Goal: Task Accomplishment & Management: Manage account settings

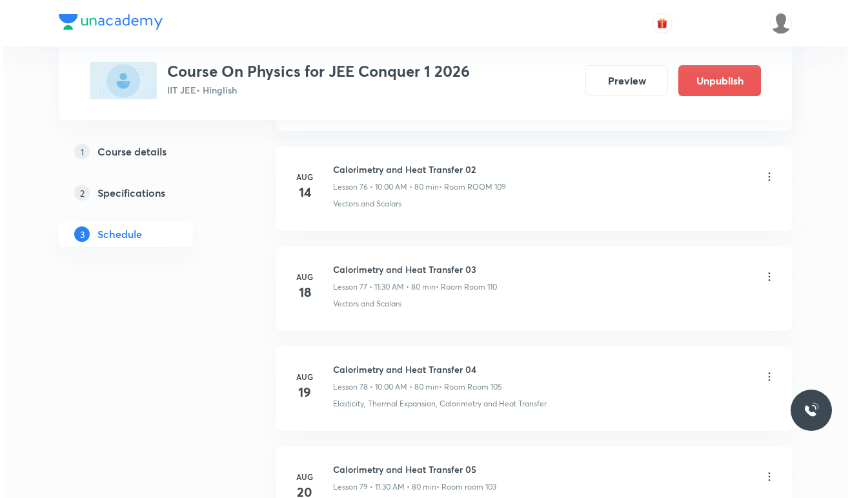
scroll to position [9586, 0]
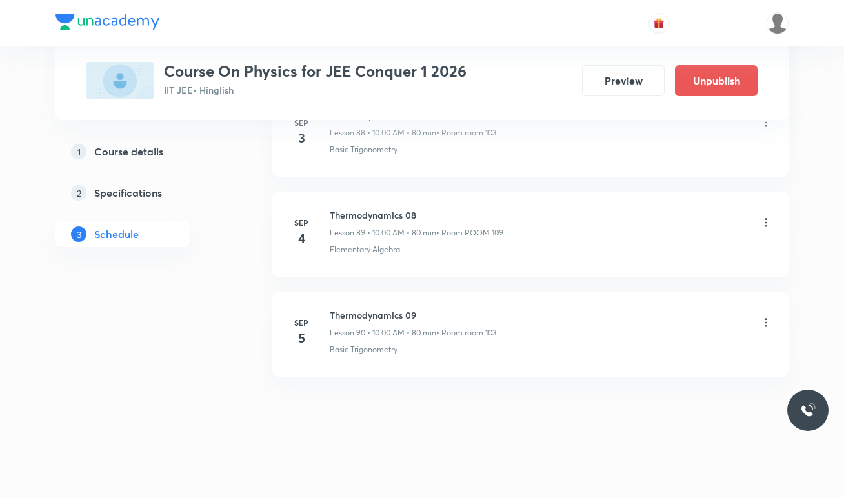
click at [768, 321] on icon at bounding box center [766, 322] width 13 height 13
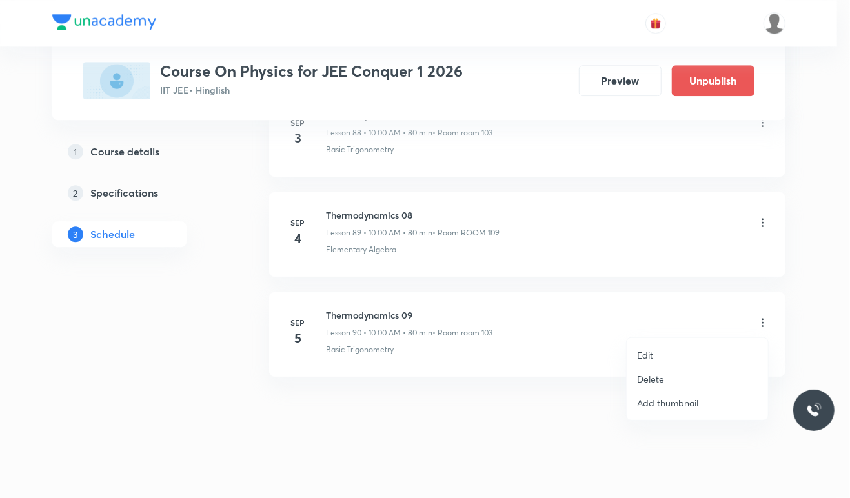
click at [682, 346] on li "Edit" at bounding box center [697, 355] width 141 height 24
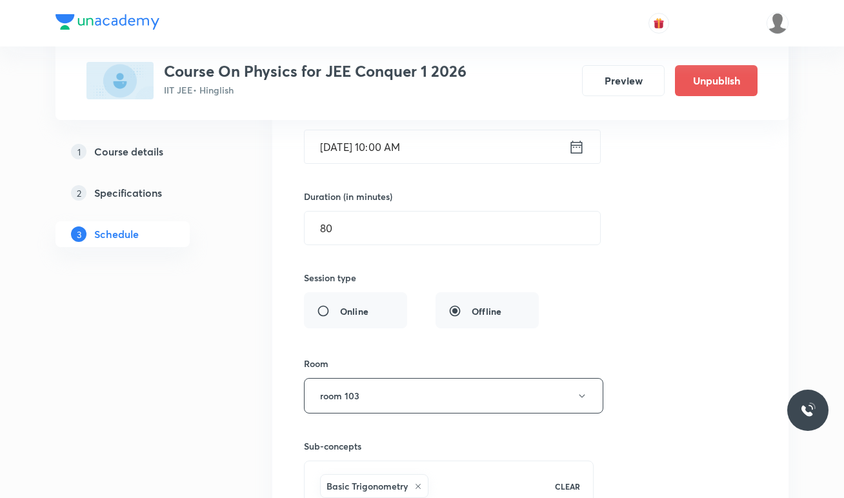
scroll to position [9166, 0]
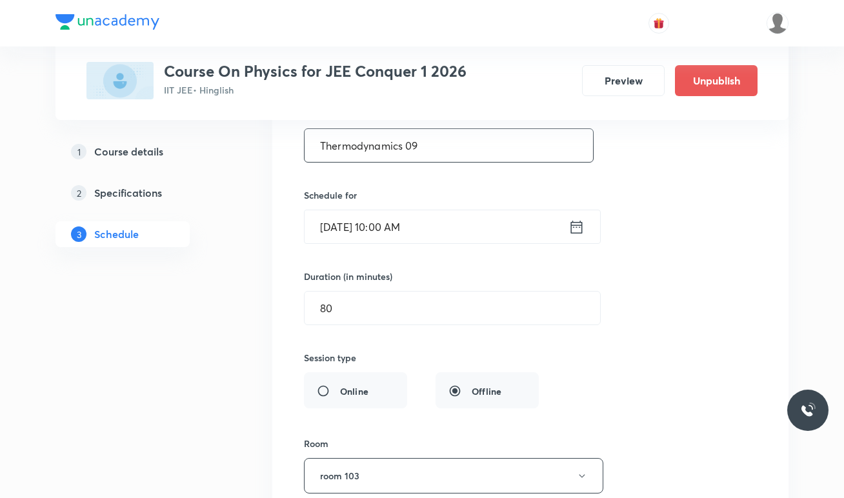
drag, startPoint x: 452, startPoint y: 177, endPoint x: 290, endPoint y: 171, distance: 162.2
click at [290, 171] on div "Thermodynamics 09 Lesson 90 • Room room 103 Basic Trigonometry Session 90 Live …" at bounding box center [531, 333] width 484 height 621
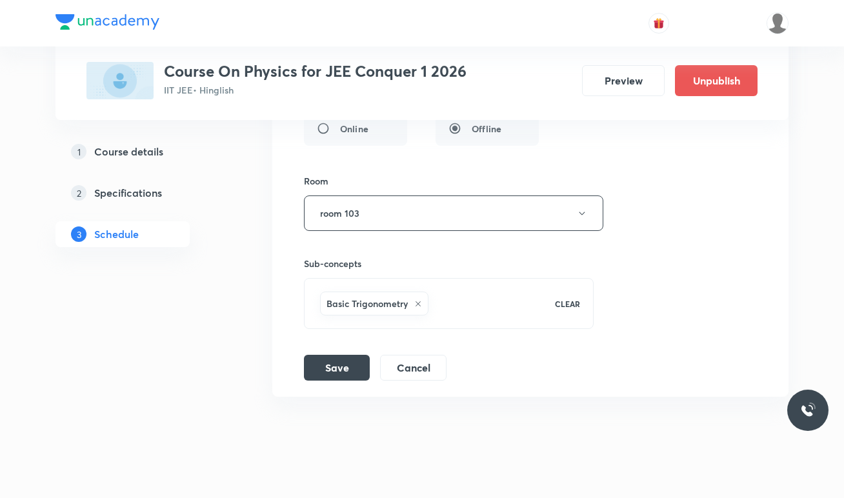
scroll to position [9435, 0]
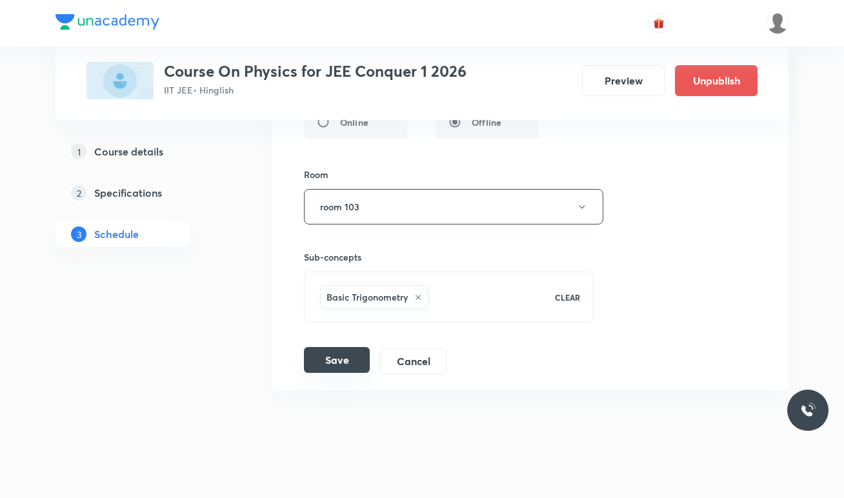
type input "Fluids 01"
click at [331, 373] on button "Save" at bounding box center [337, 360] width 66 height 26
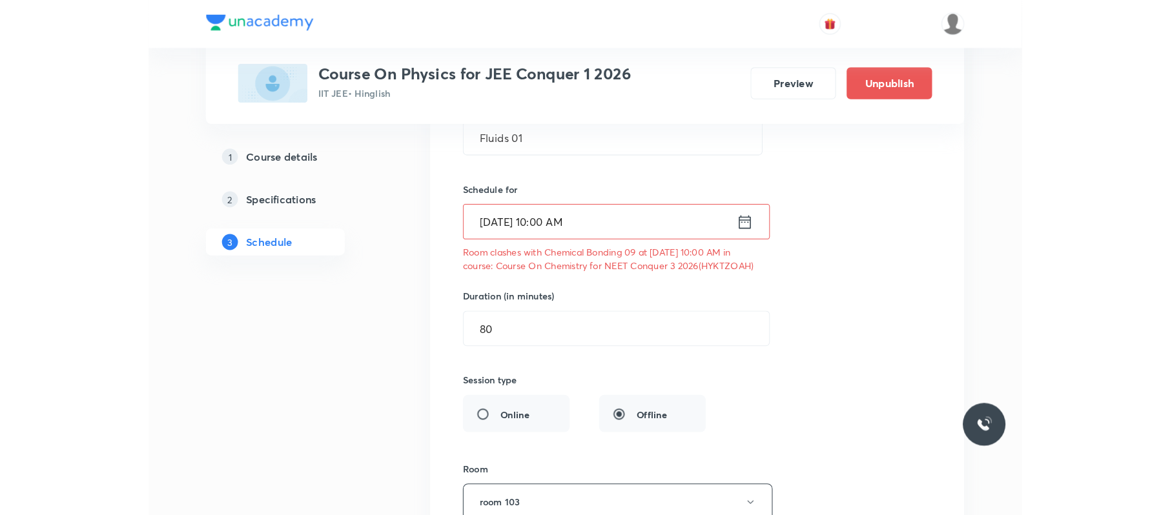
scroll to position [9177, 0]
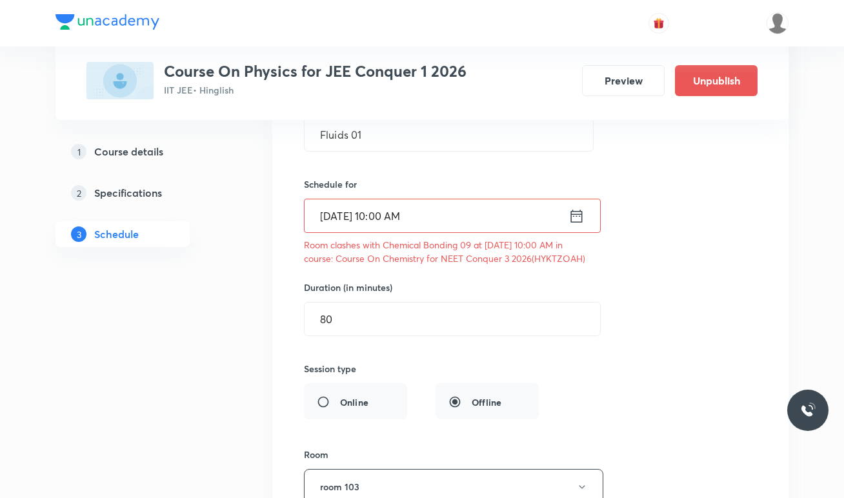
drag, startPoint x: 582, startPoint y: 297, endPoint x: 538, endPoint y: 294, distance: 44.6
click at [538, 265] on p "Room clashes with Chemical Bonding 09 at 05 Sep 2025 10:00 AM in course: Course…" at bounding box center [449, 251] width 290 height 27
copy p "YKTZOAH"
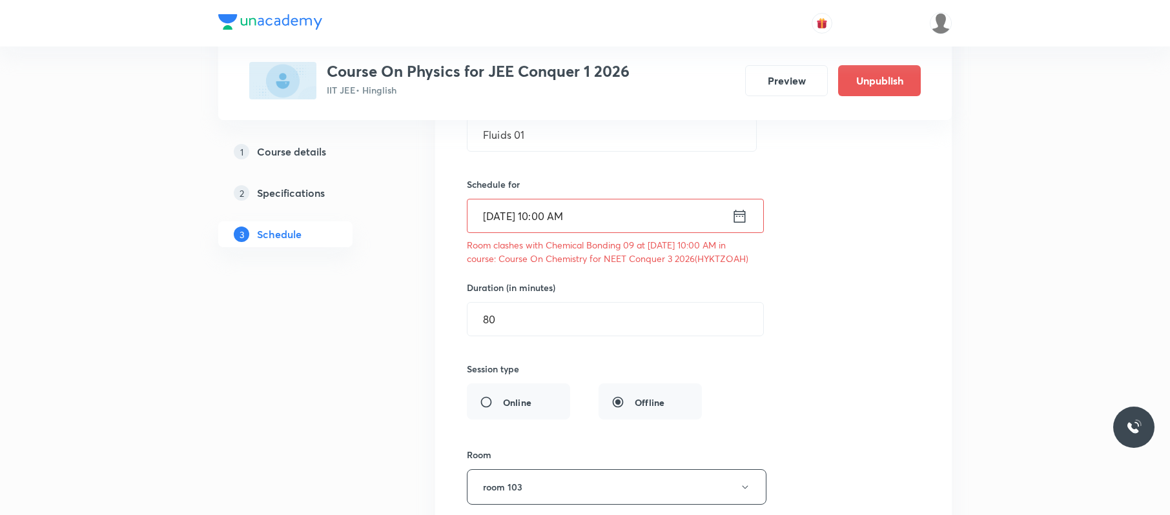
scroll to position [9494, 0]
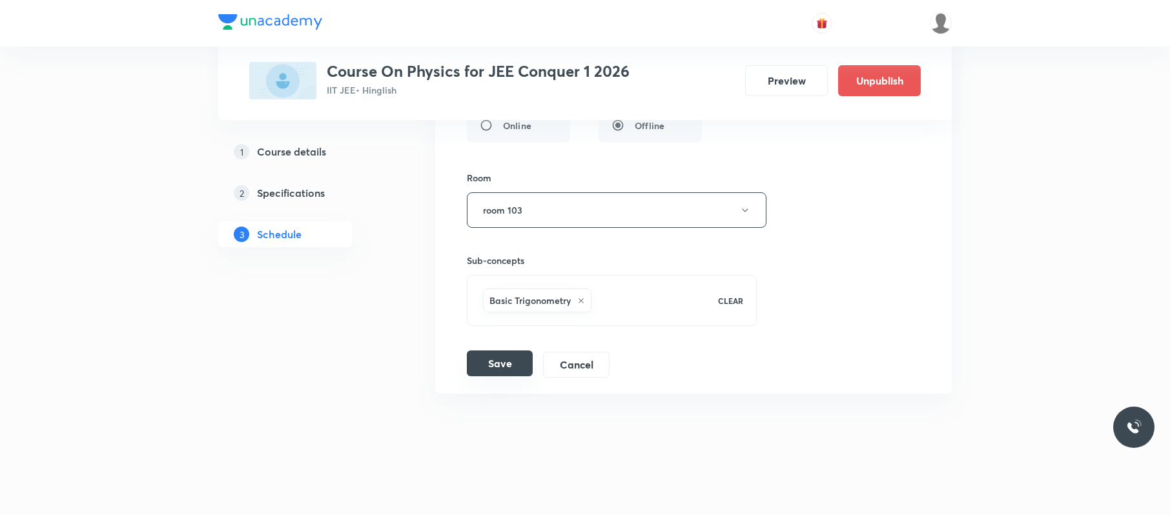
click at [502, 362] on button "Save" at bounding box center [500, 364] width 66 height 26
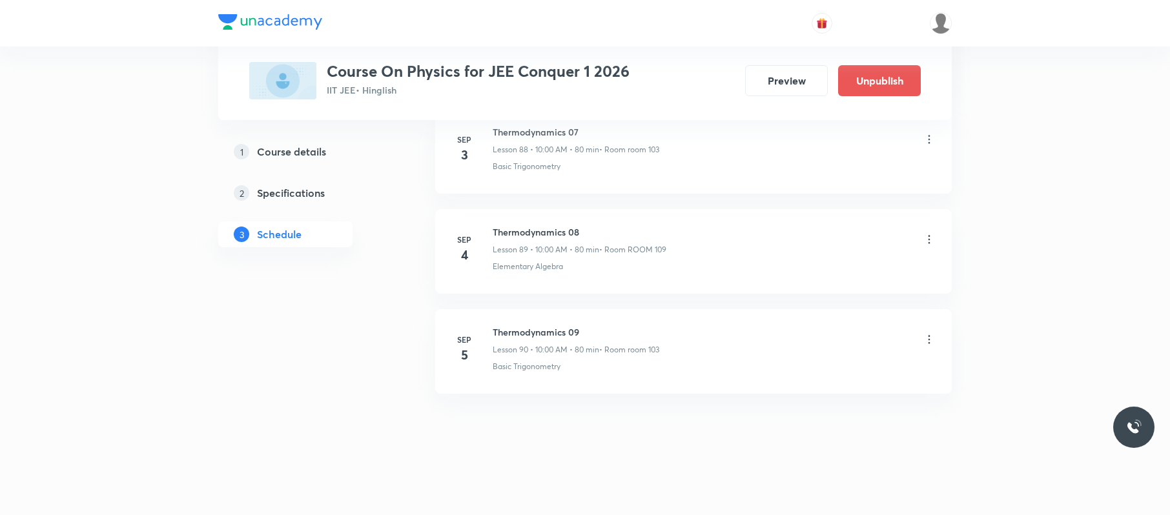
scroll to position [8974, 0]
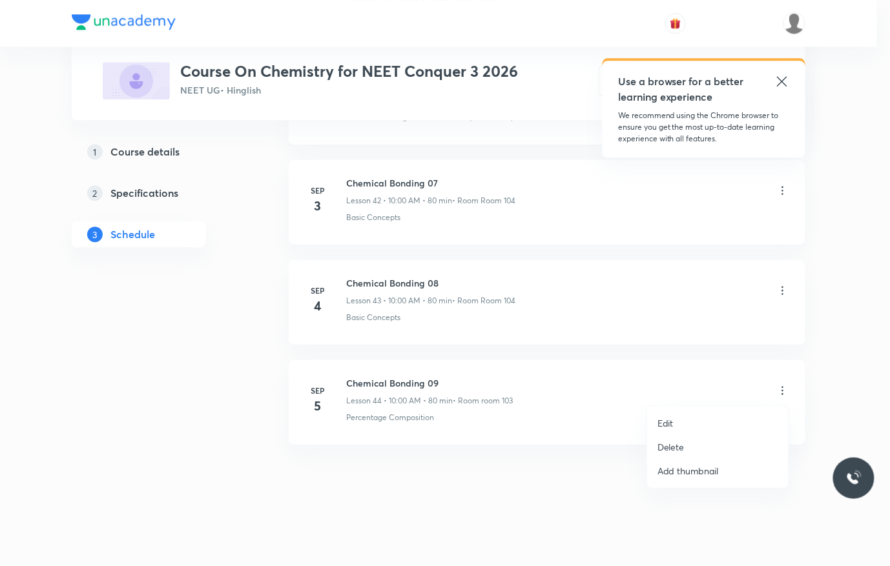
click at [688, 422] on li "Edit" at bounding box center [717, 423] width 141 height 24
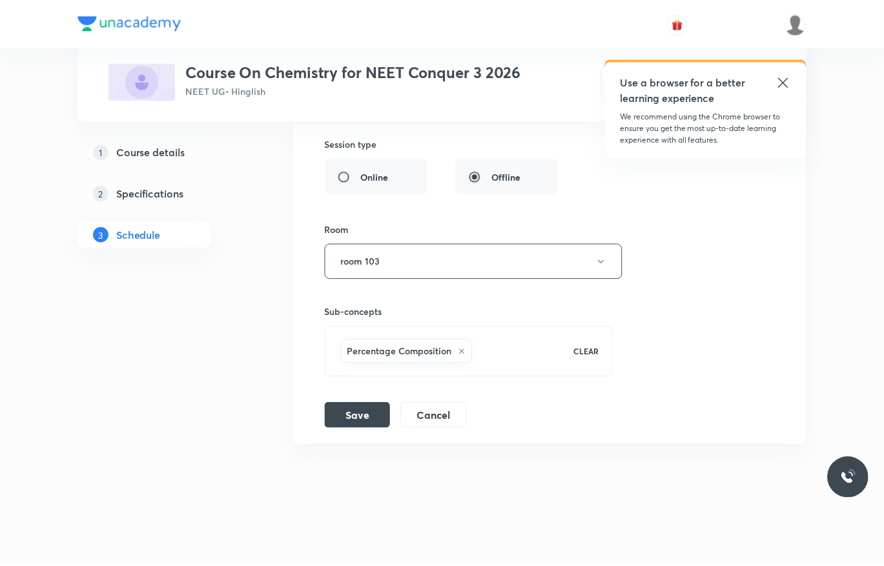
scroll to position [4796, 0]
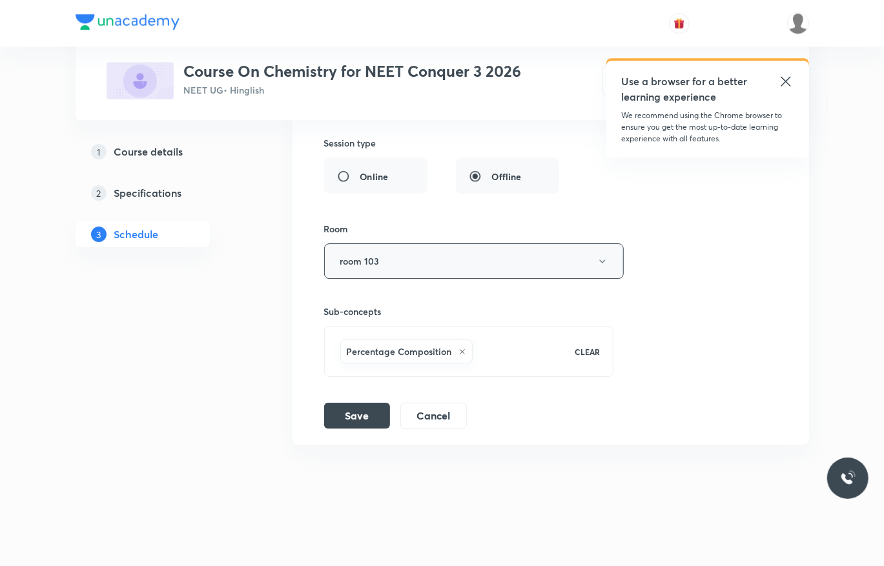
click at [518, 274] on button "room 103" at bounding box center [474, 261] width 300 height 36
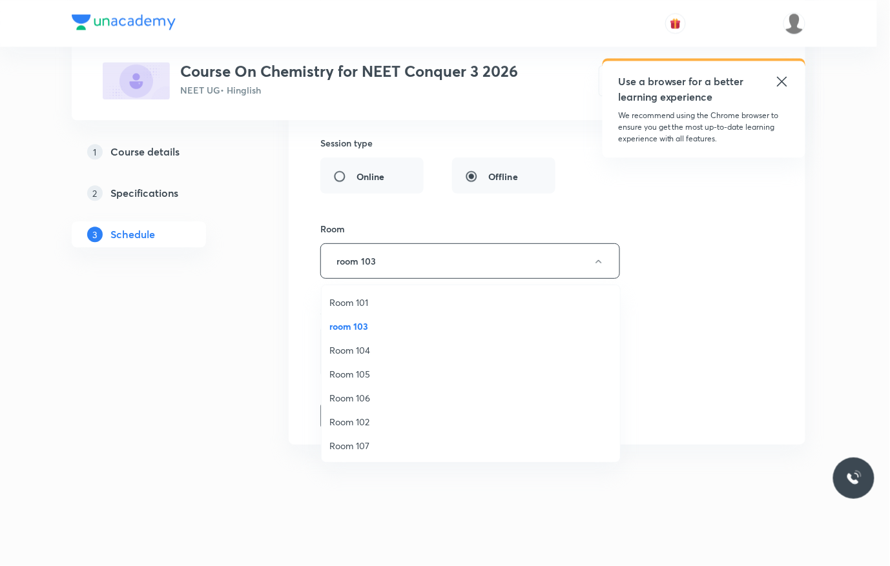
click at [386, 346] on span "Room 104" at bounding box center [470, 350] width 283 height 14
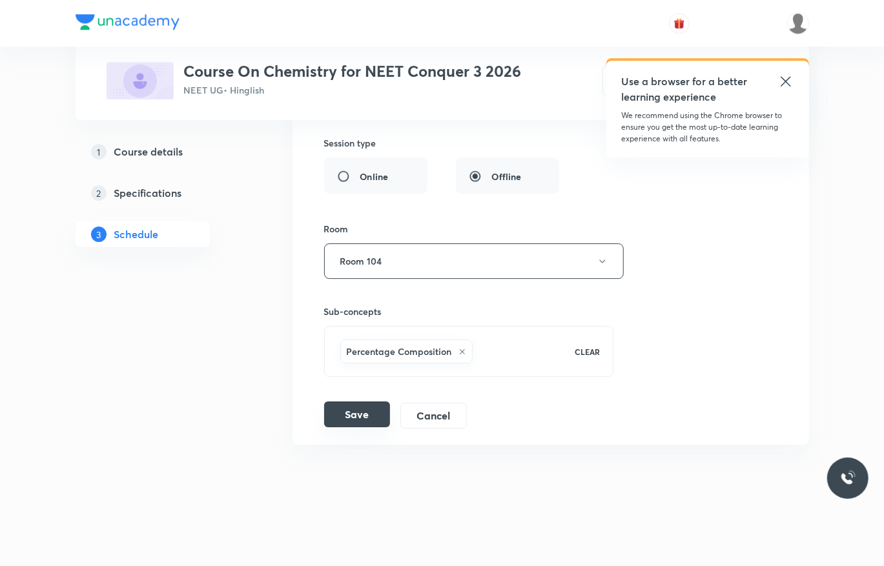
click at [364, 406] on button "Save" at bounding box center [357, 415] width 66 height 26
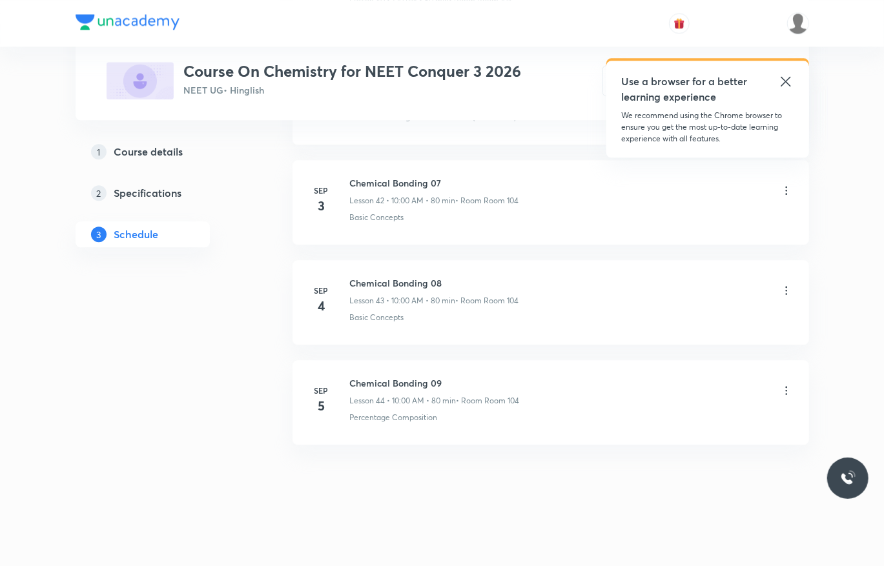
scroll to position [4297, 0]
